Goal: Task Accomplishment & Management: Use online tool/utility

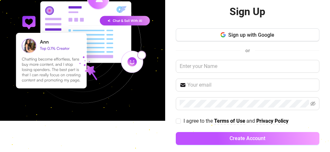
scroll to position [31, 0]
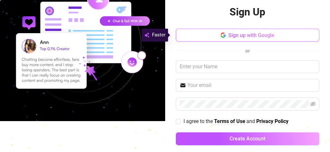
click at [228, 34] on span "Sign up with Google" at bounding box center [251, 35] width 46 height 6
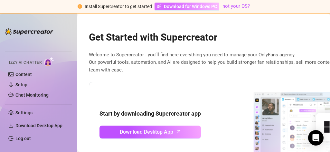
click at [184, 5] on span "Download for Windows PC" at bounding box center [190, 6] width 53 height 7
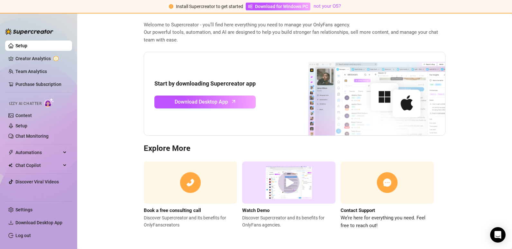
scroll to position [30, 0]
click at [32, 113] on link "Content" at bounding box center [23, 115] width 16 height 5
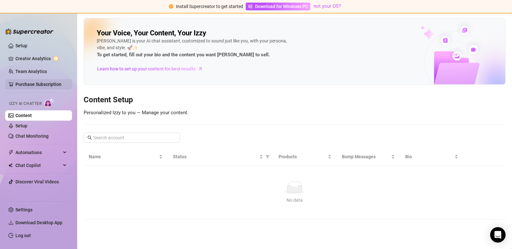
click at [28, 82] on link "Purchase Subscription" at bounding box center [38, 84] width 46 height 5
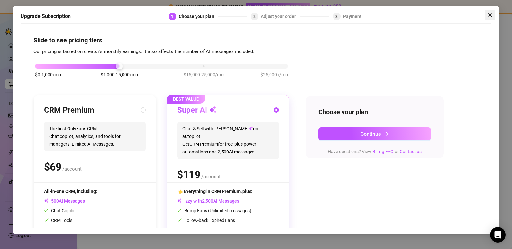
click at [329, 14] on icon "close" at bounding box center [490, 15] width 5 height 5
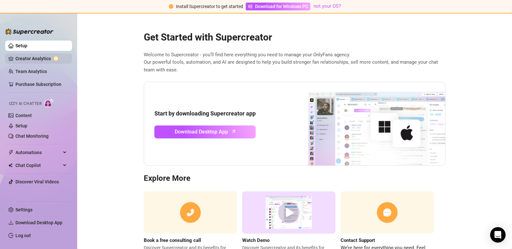
click at [40, 60] on link "Creator Analytics" at bounding box center [40, 58] width 51 height 10
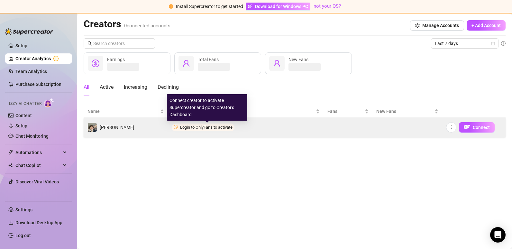
click at [199, 128] on span "Login to OnlyFans to activate" at bounding box center [206, 127] width 52 height 5
click at [215, 125] on span "Login to OnlyFans to activate" at bounding box center [206, 127] width 52 height 5
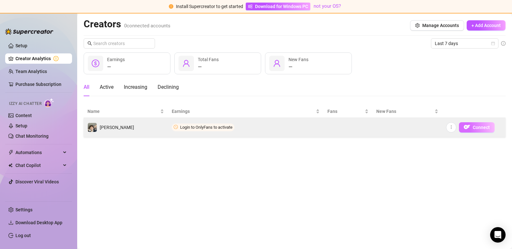
click at [329, 125] on img "button" at bounding box center [467, 127] width 6 height 6
